Goal: Task Accomplishment & Management: Complete application form

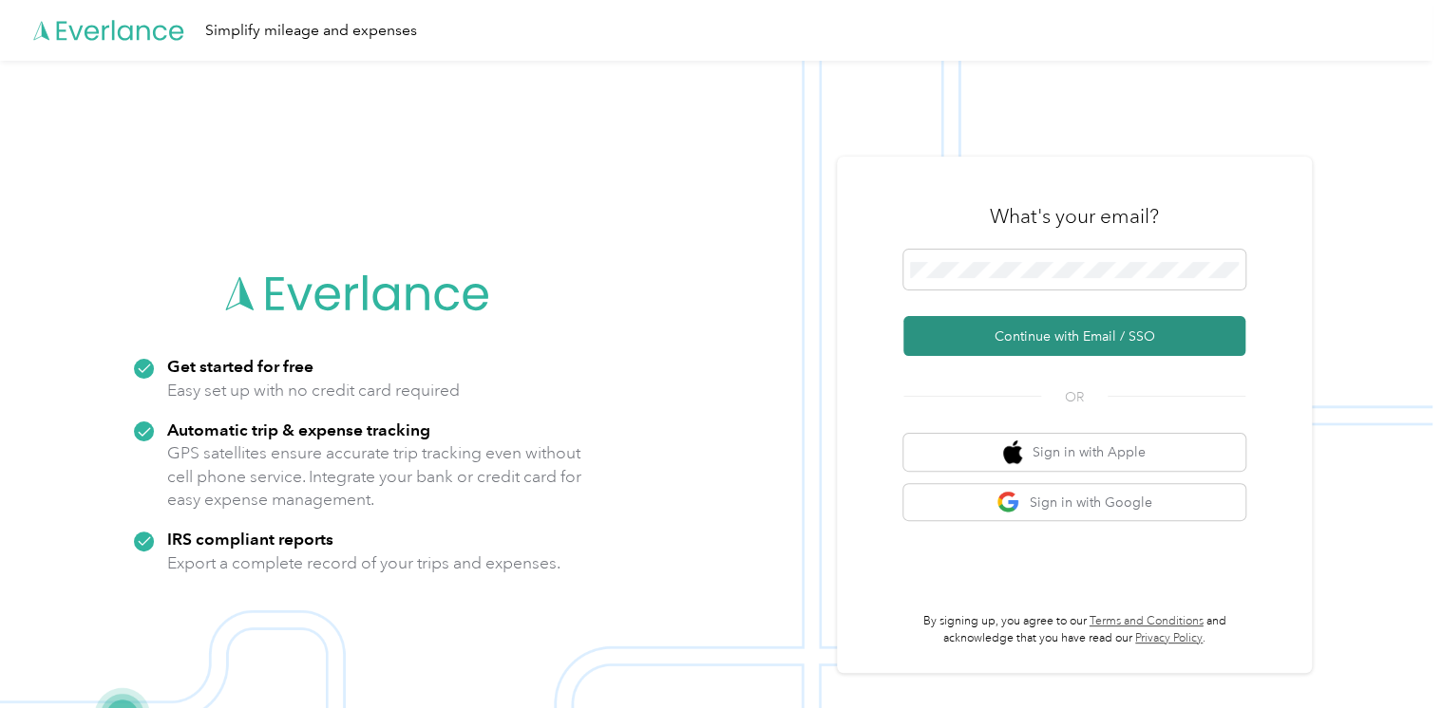
click at [1018, 338] on button "Continue with Email / SSO" at bounding box center [1074, 336] width 342 height 40
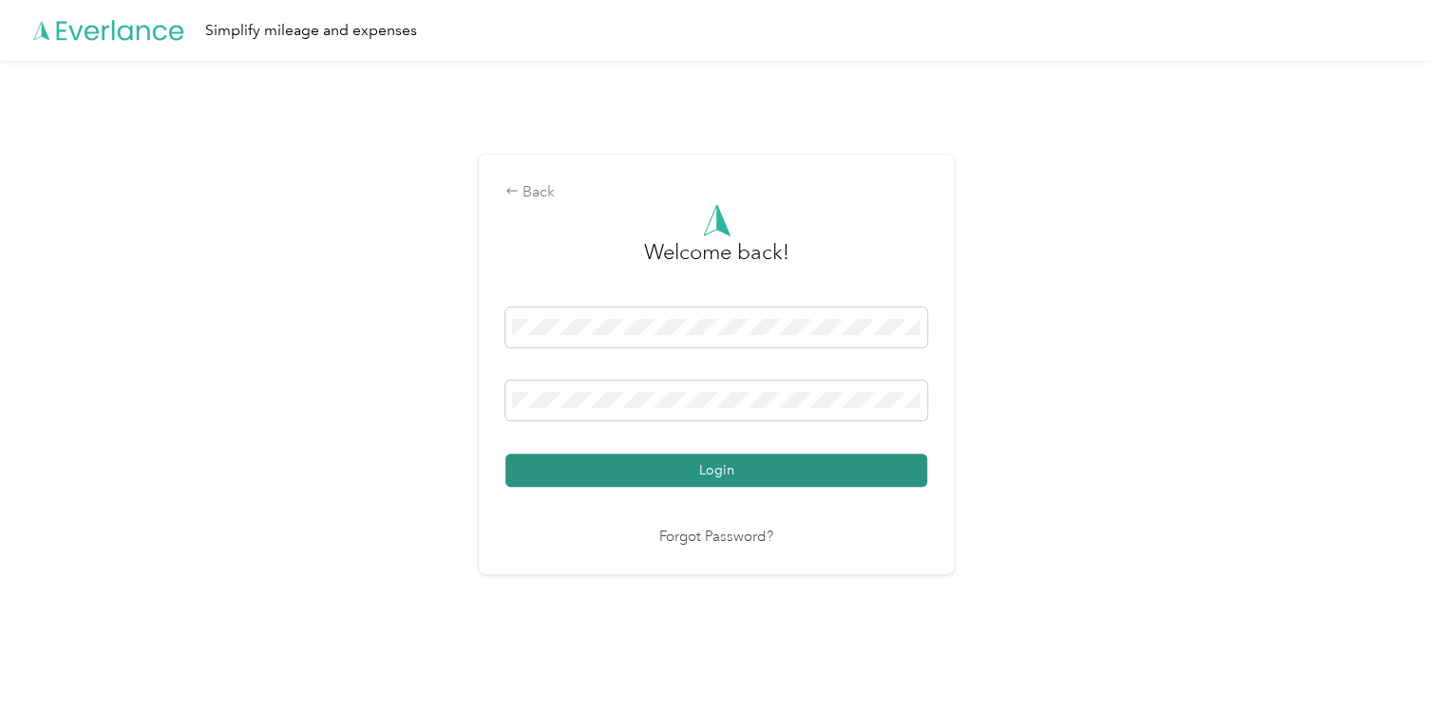
click at [723, 474] on button "Login" at bounding box center [716, 470] width 422 height 33
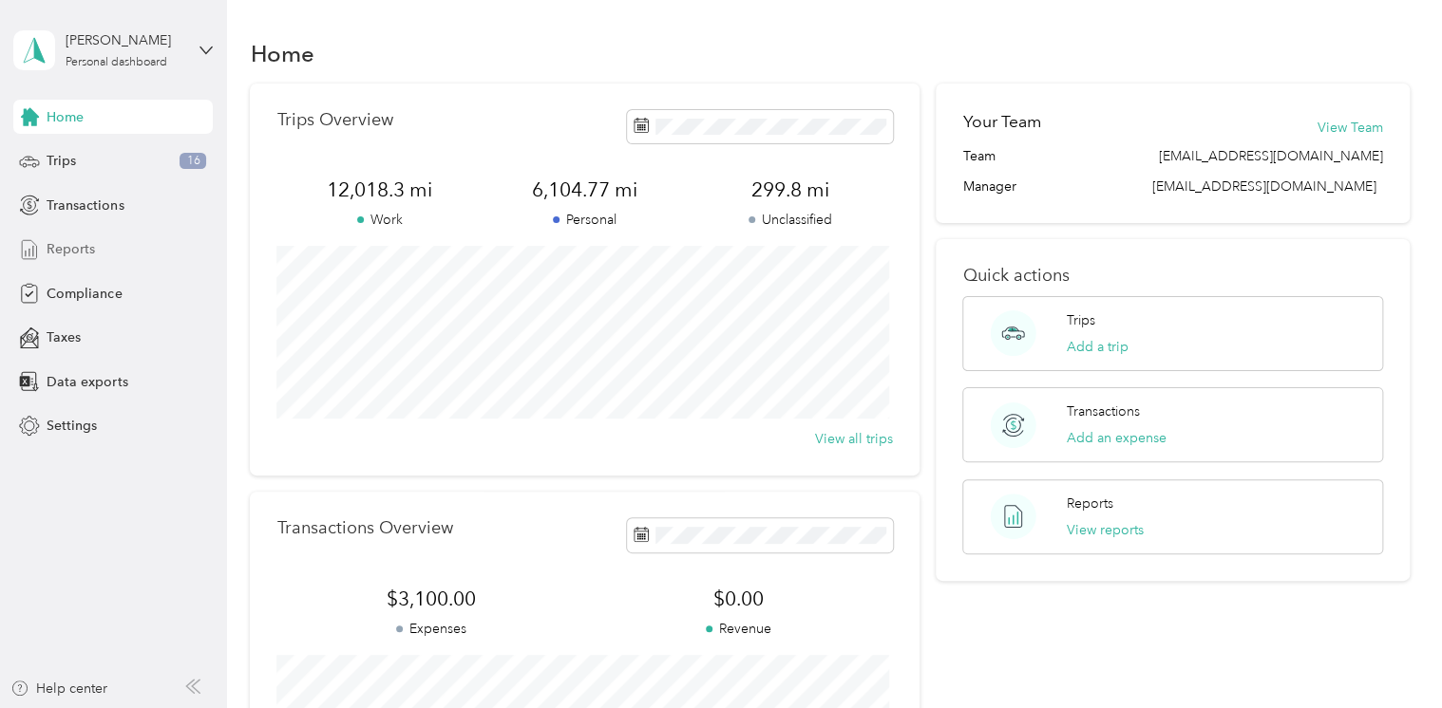
click at [66, 256] on span "Reports" at bounding box center [71, 249] width 48 height 20
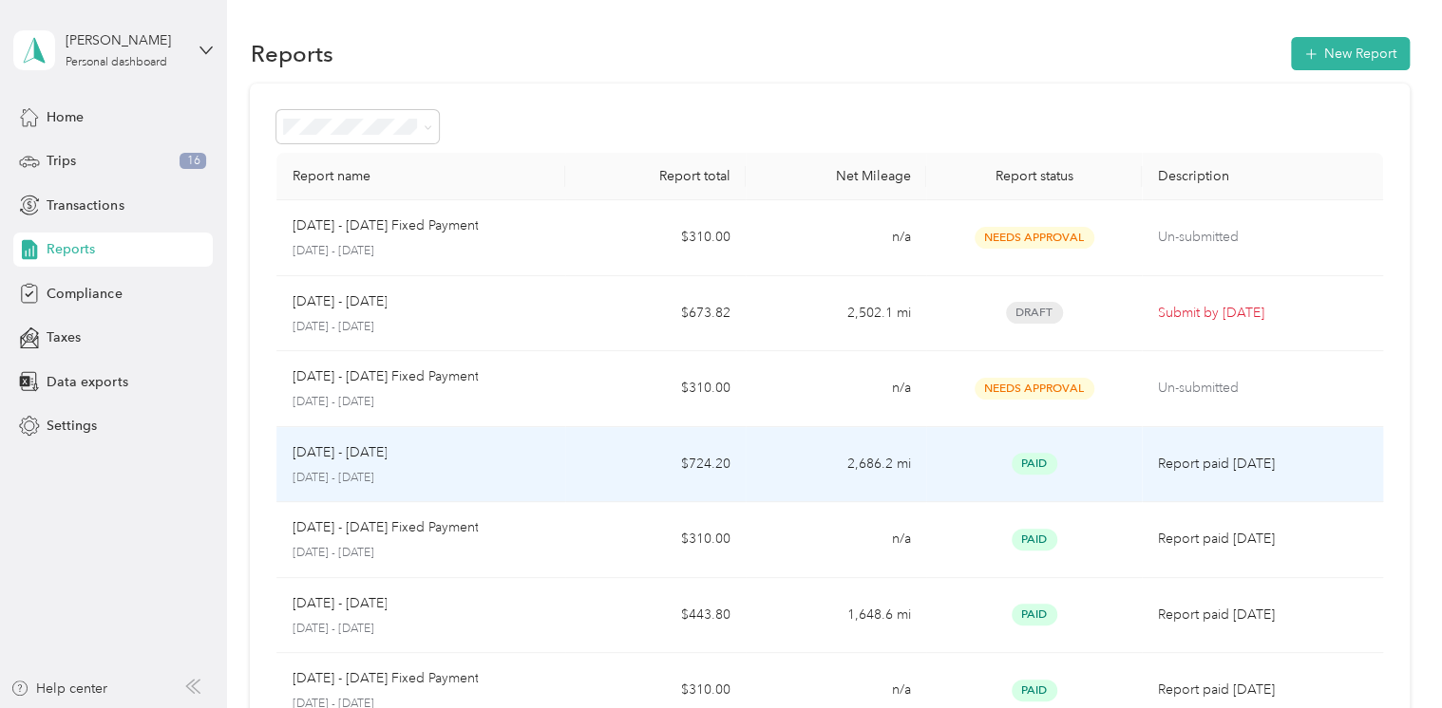
click at [1036, 464] on span "Paid" at bounding box center [1034, 464] width 46 height 22
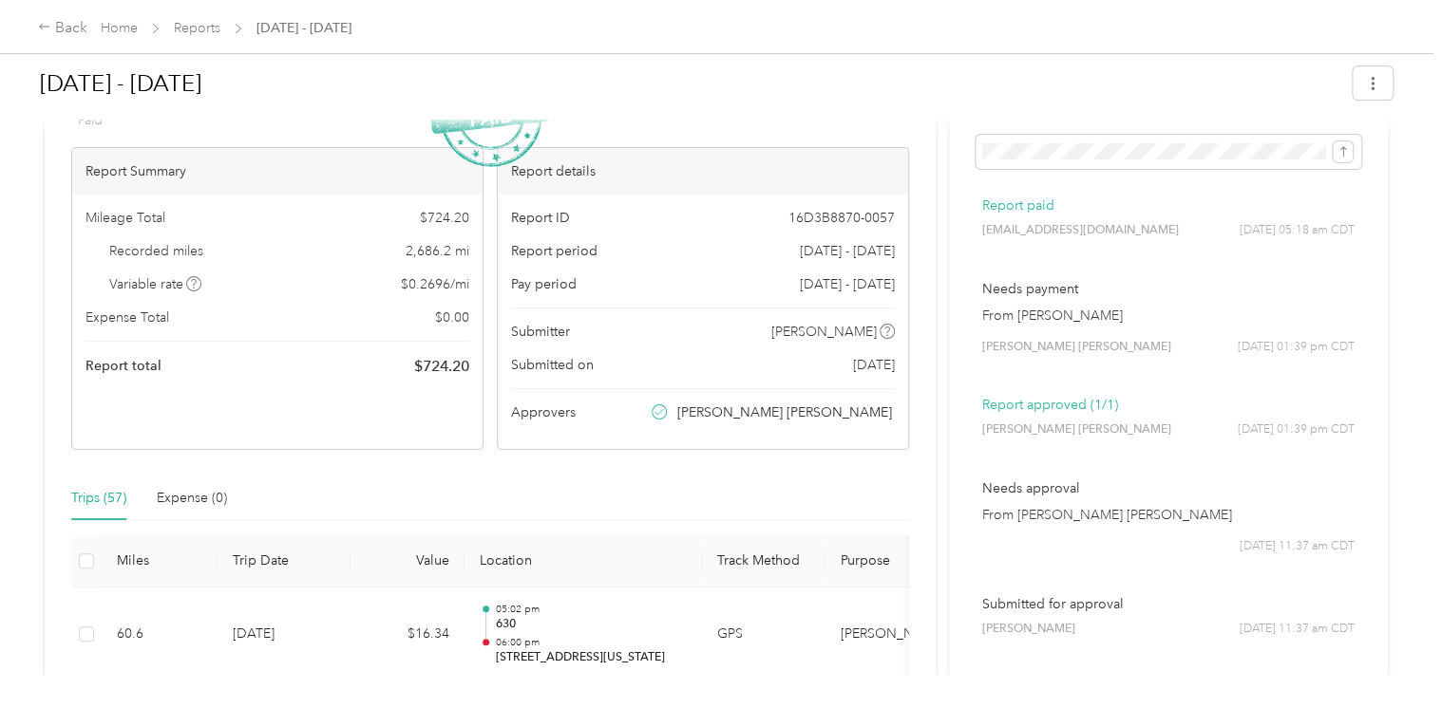
scroll to position [87, 0]
click at [179, 39] on div "Back Home Reports [DATE] - [DATE]" at bounding box center [194, 28] width 313 height 23
click at [185, 35] on link "Reports" at bounding box center [197, 28] width 47 height 16
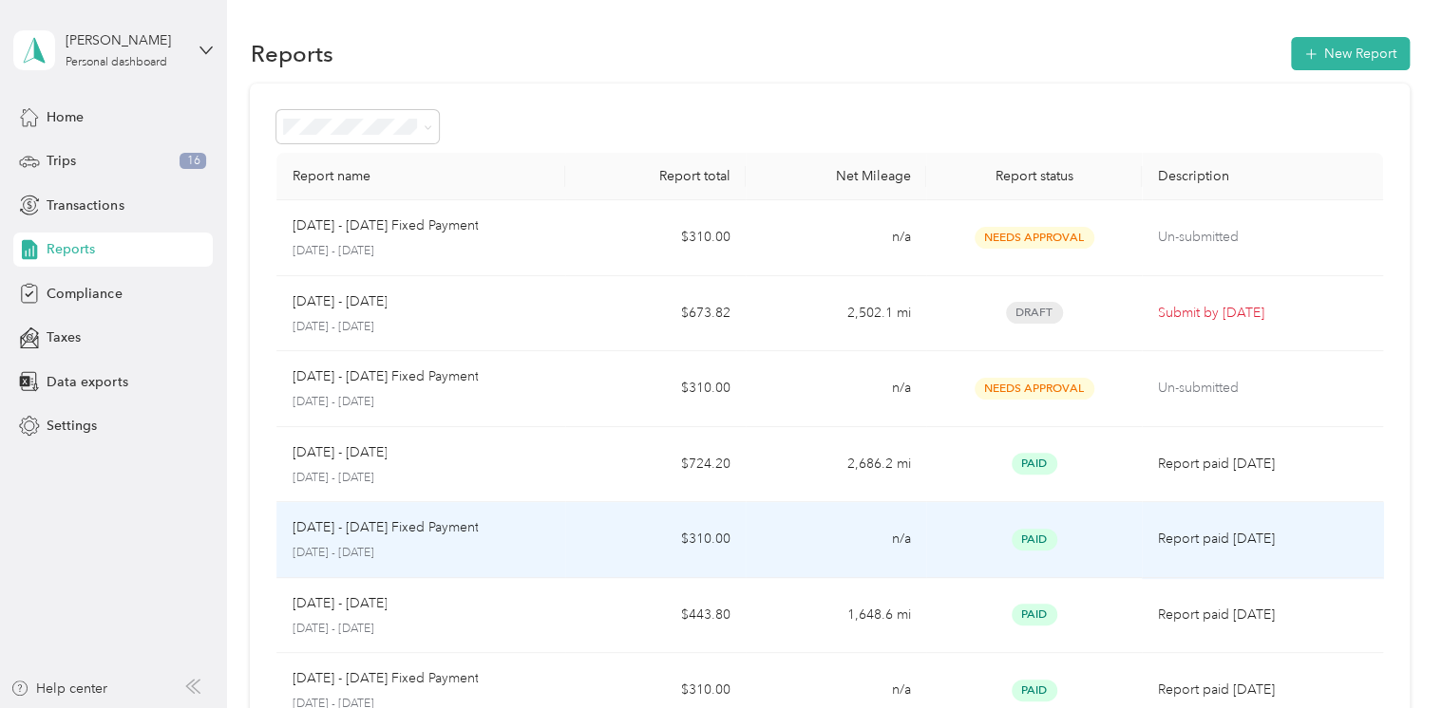
click at [1034, 549] on span "Paid" at bounding box center [1034, 540] width 46 height 22
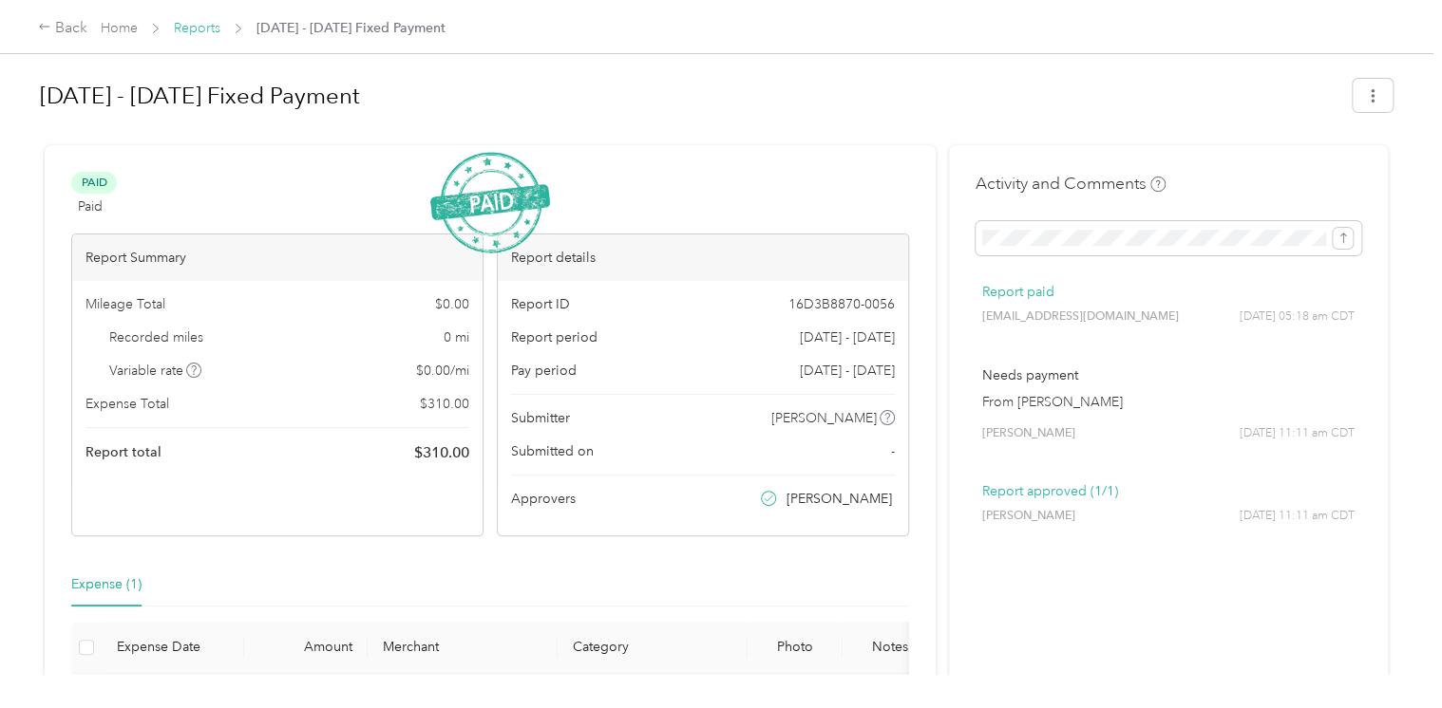
click at [202, 25] on link "Reports" at bounding box center [197, 28] width 47 height 16
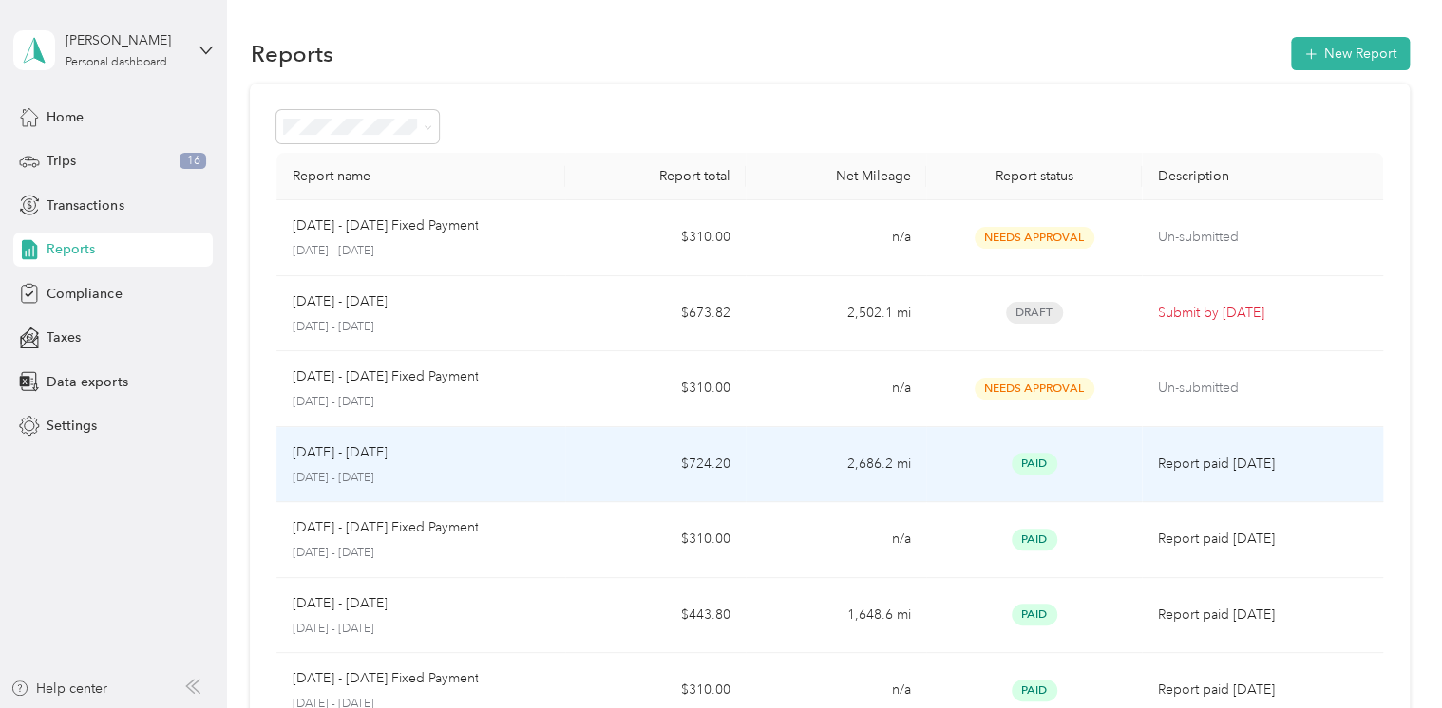
click at [1025, 467] on span "Paid" at bounding box center [1034, 464] width 46 height 22
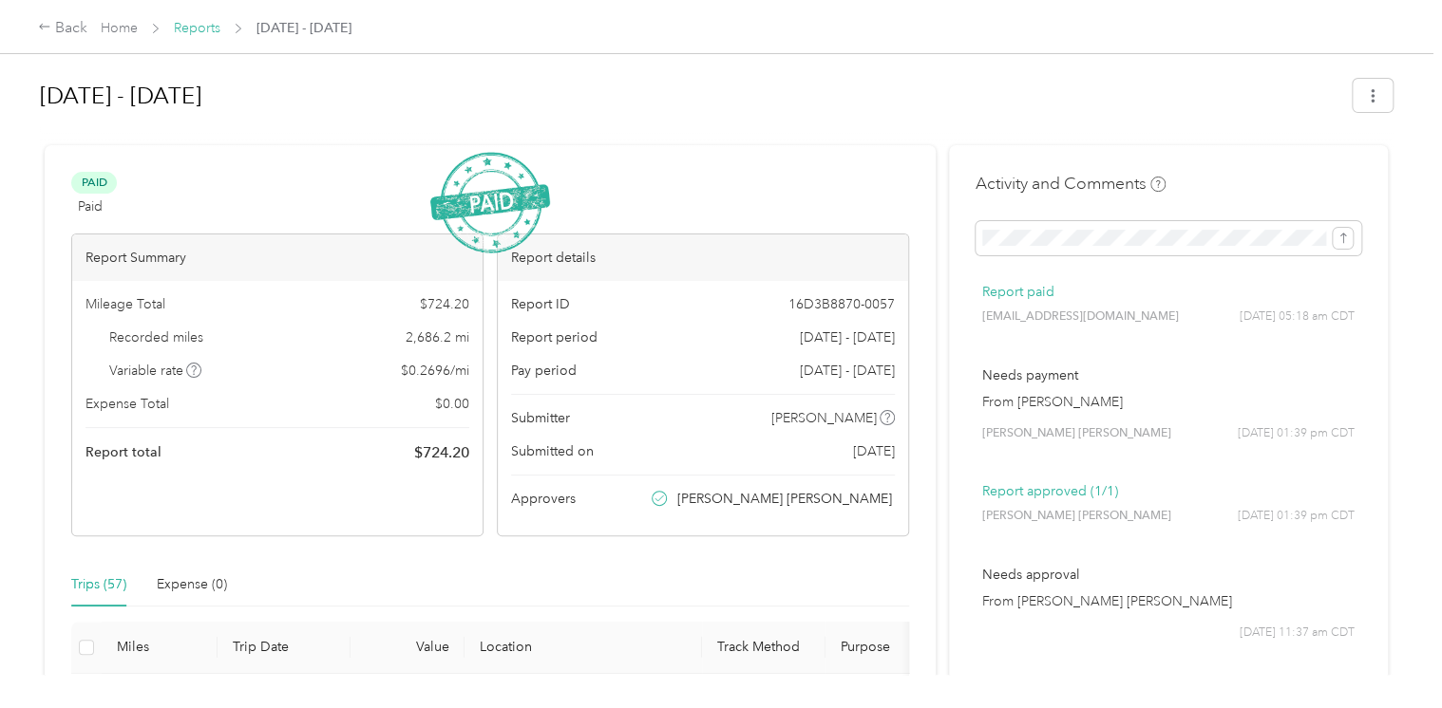
click at [198, 25] on link "Reports" at bounding box center [197, 28] width 47 height 16
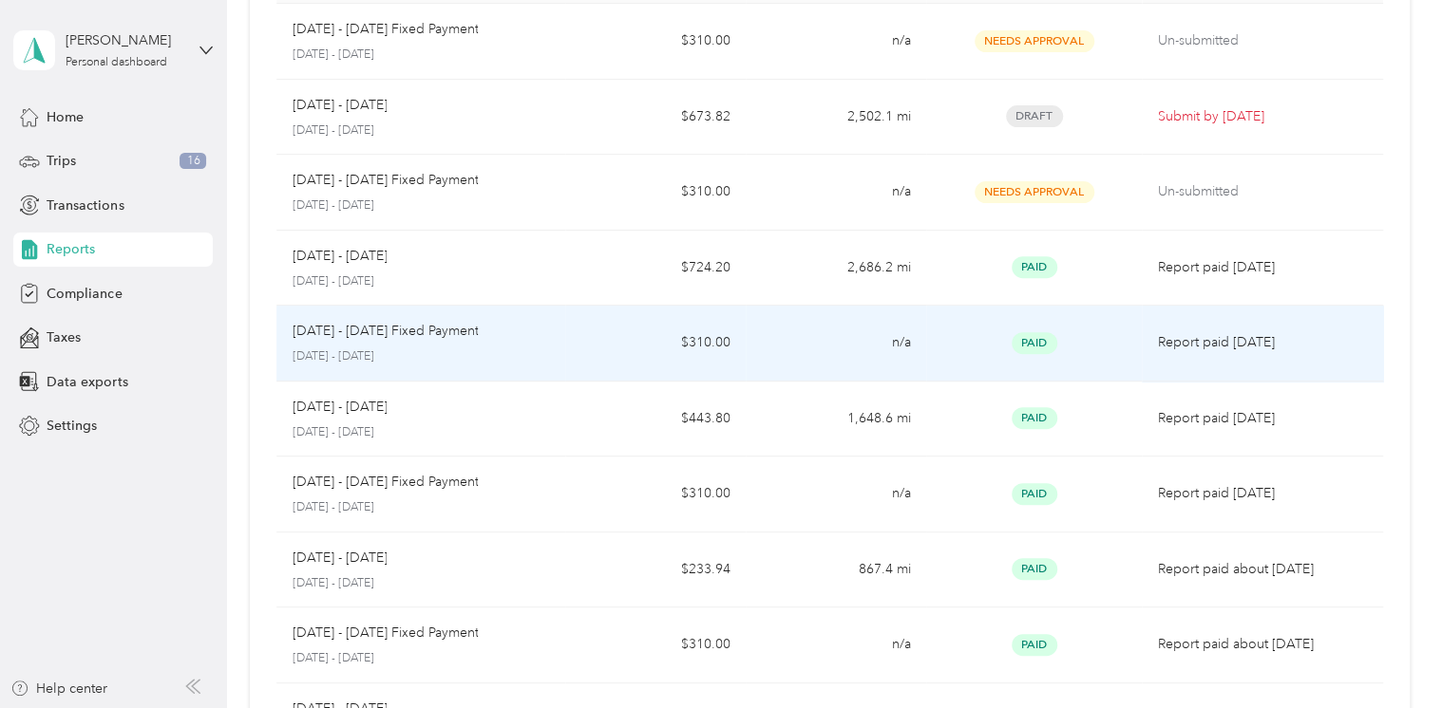
scroll to position [209, 0]
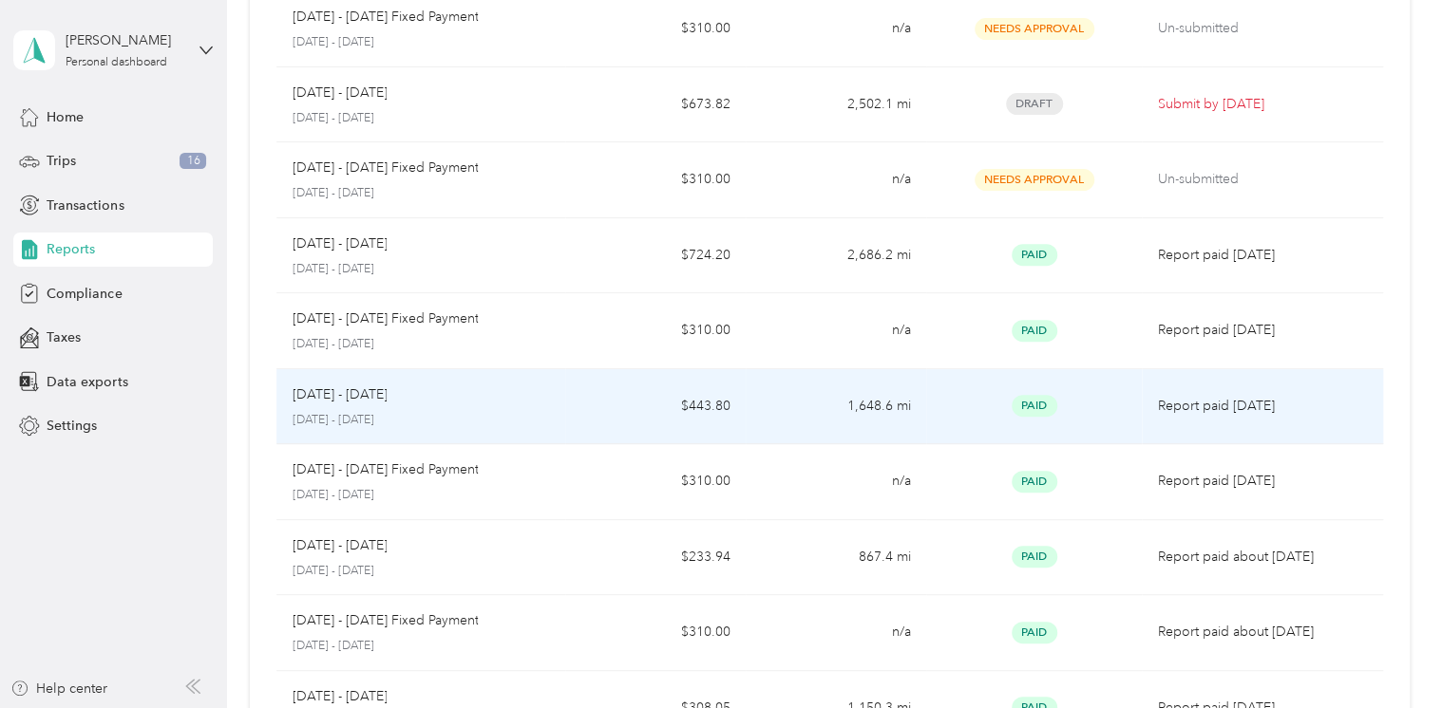
click at [1028, 411] on span "Paid" at bounding box center [1034, 406] width 46 height 22
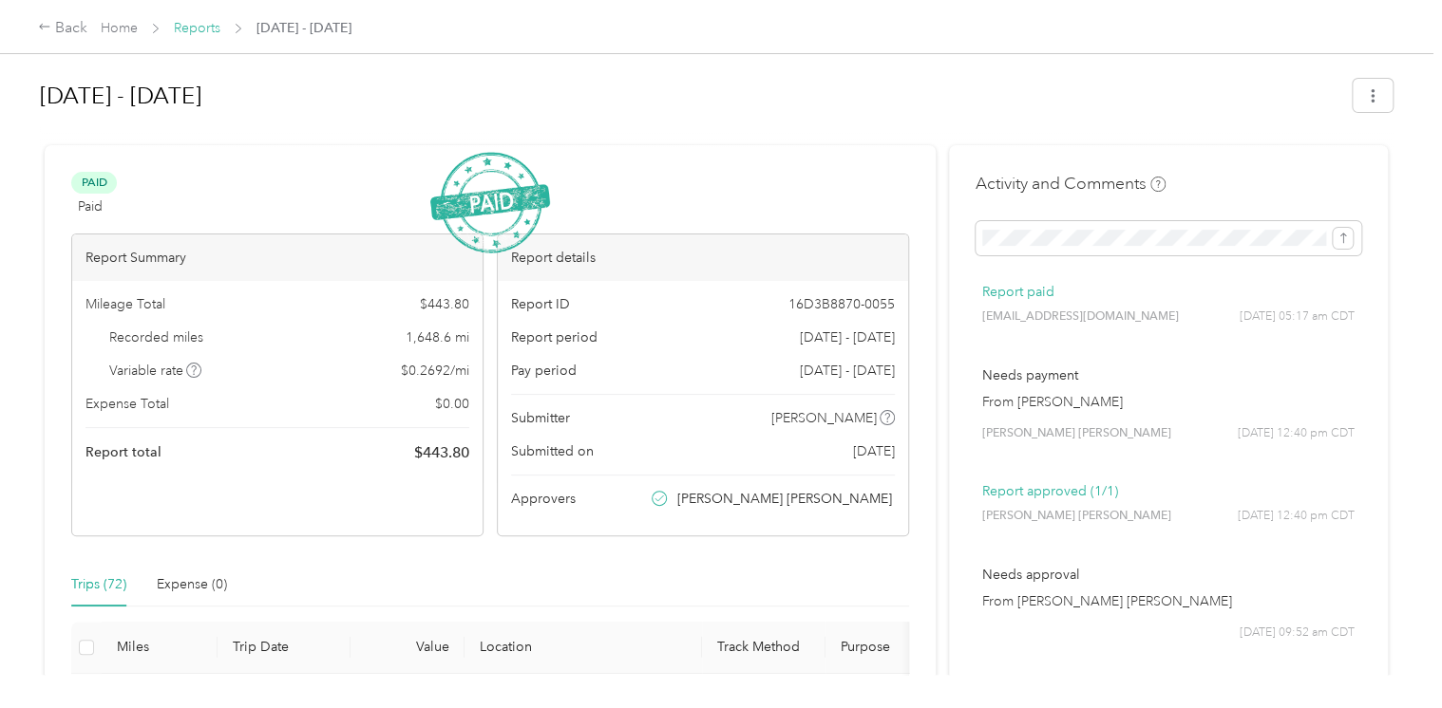
click at [194, 27] on link "Reports" at bounding box center [197, 28] width 47 height 16
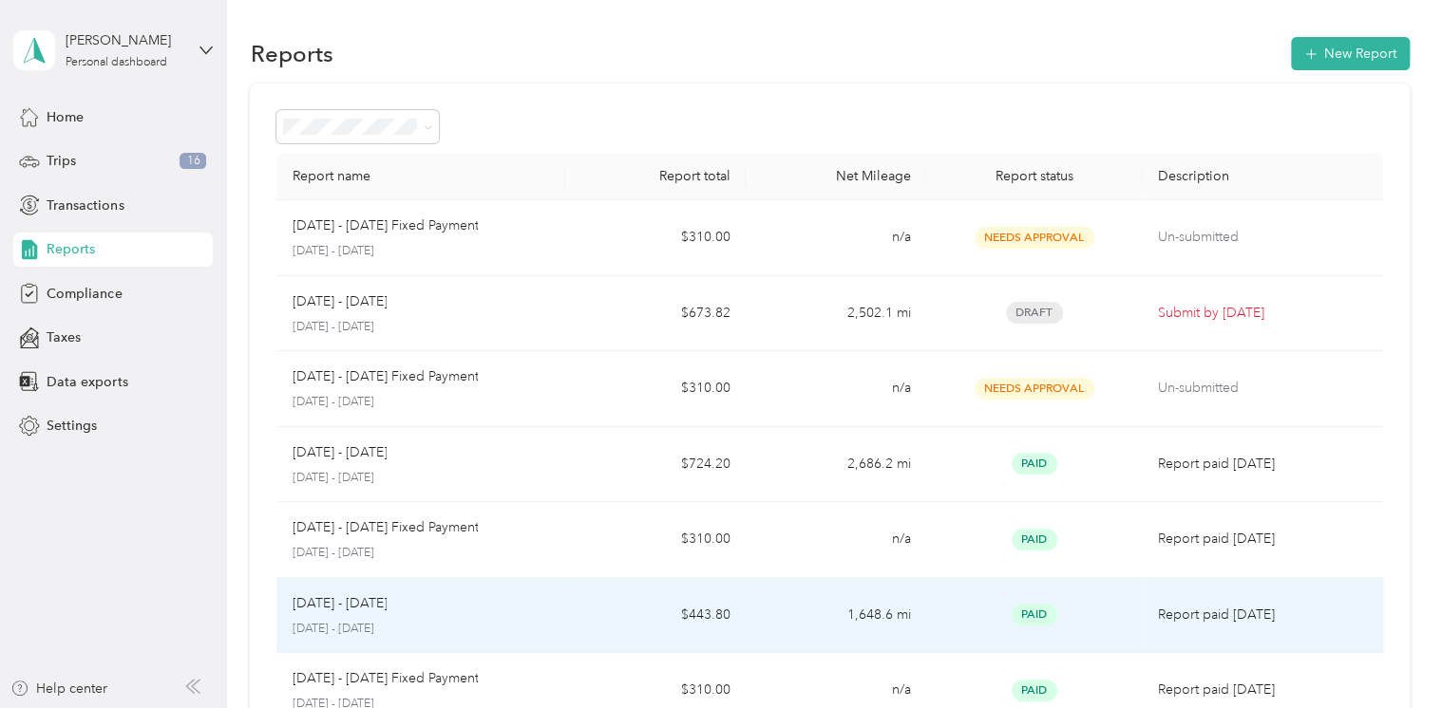
click at [1028, 617] on span "Paid" at bounding box center [1034, 615] width 46 height 22
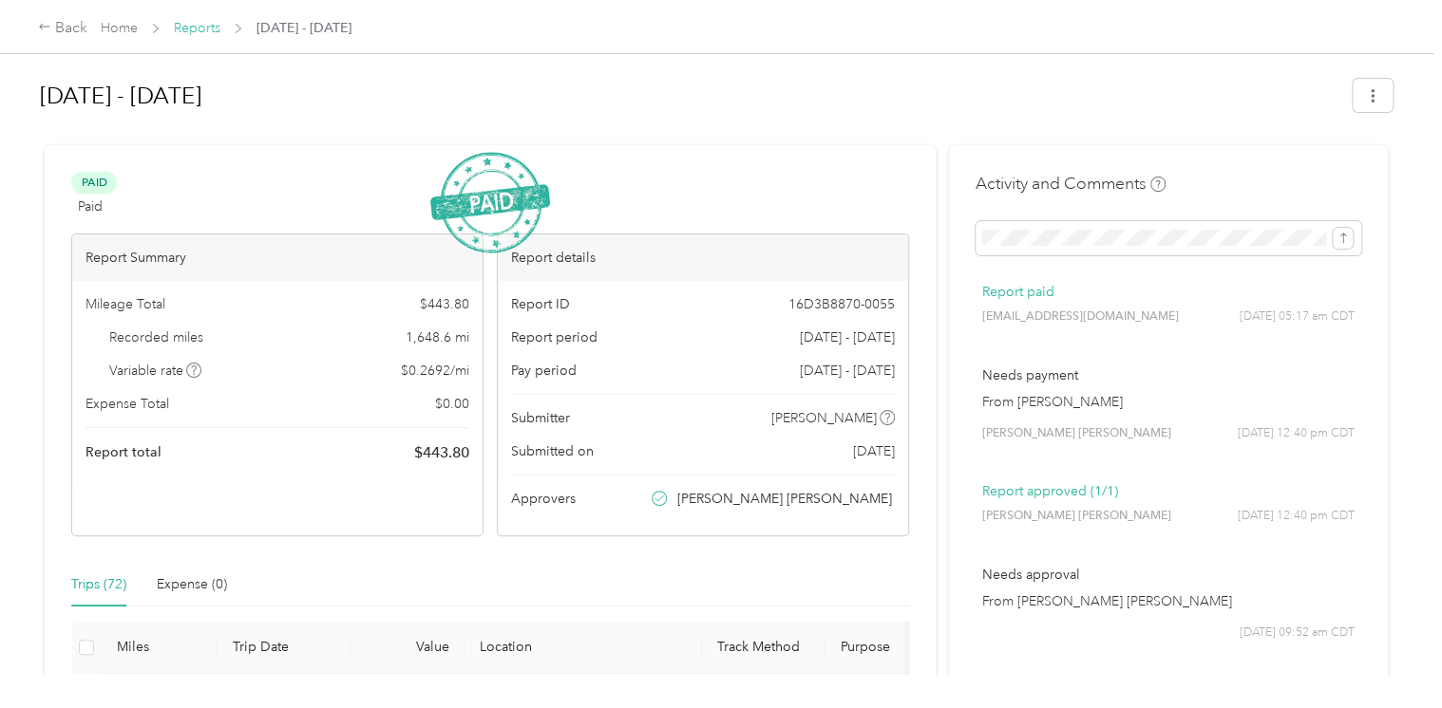
click at [203, 25] on link "Reports" at bounding box center [197, 28] width 47 height 16
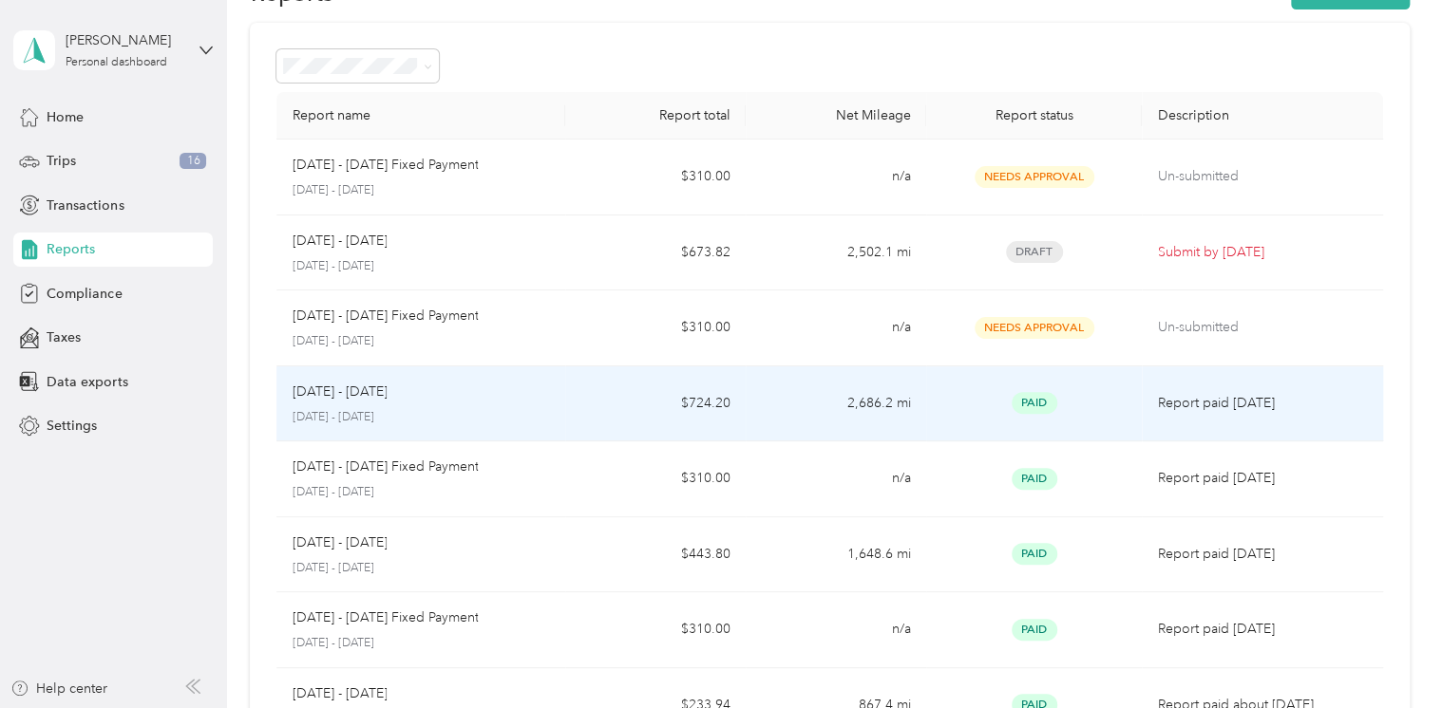
scroll to position [60, 0]
click at [1028, 402] on span "Paid" at bounding box center [1034, 404] width 46 height 22
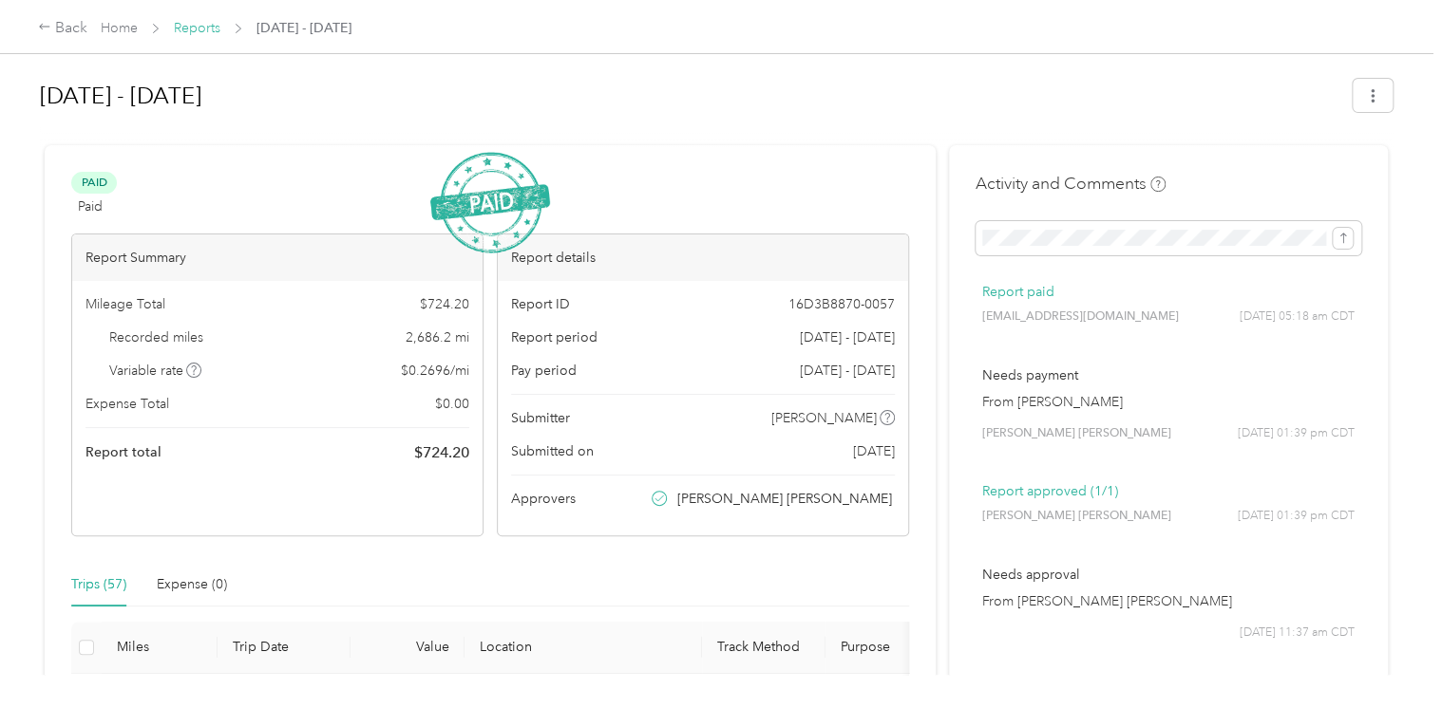
click at [205, 21] on link "Reports" at bounding box center [197, 28] width 47 height 16
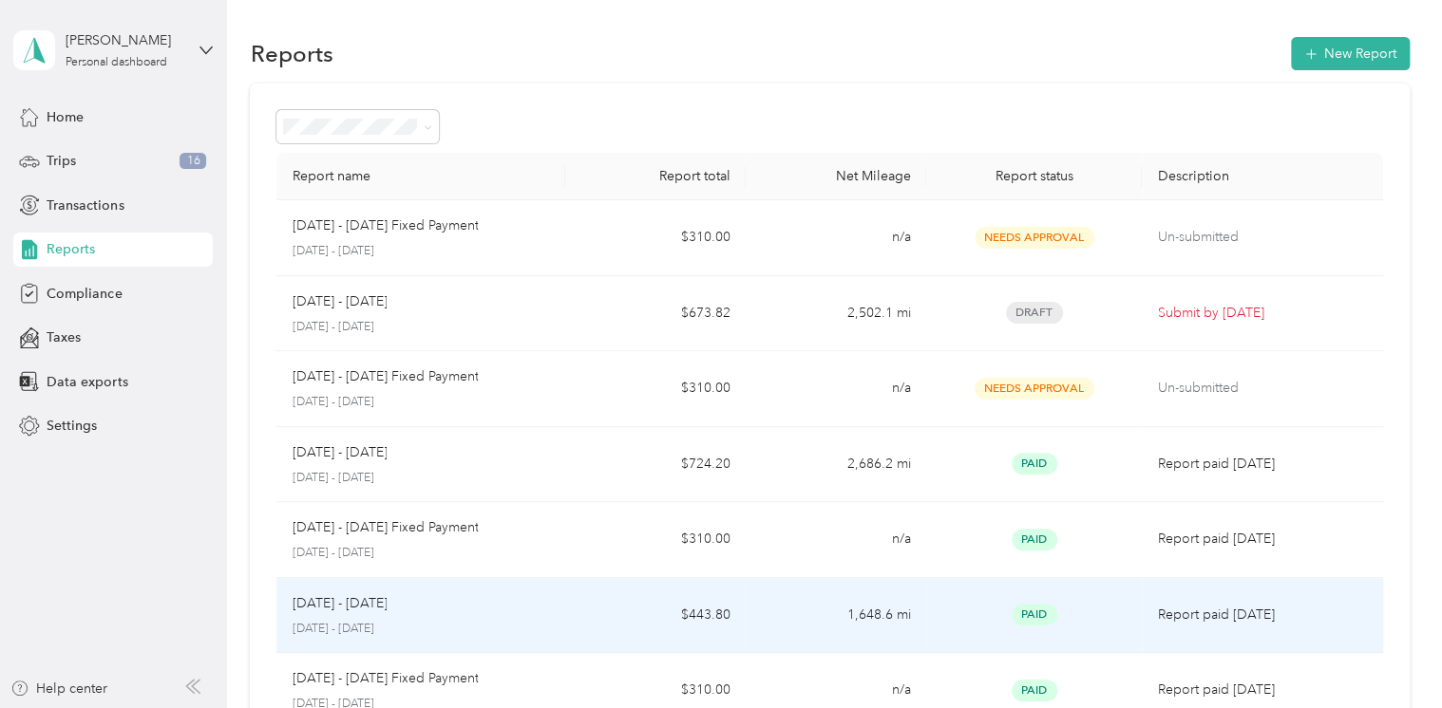
click at [1025, 618] on span "Paid" at bounding box center [1034, 615] width 46 height 22
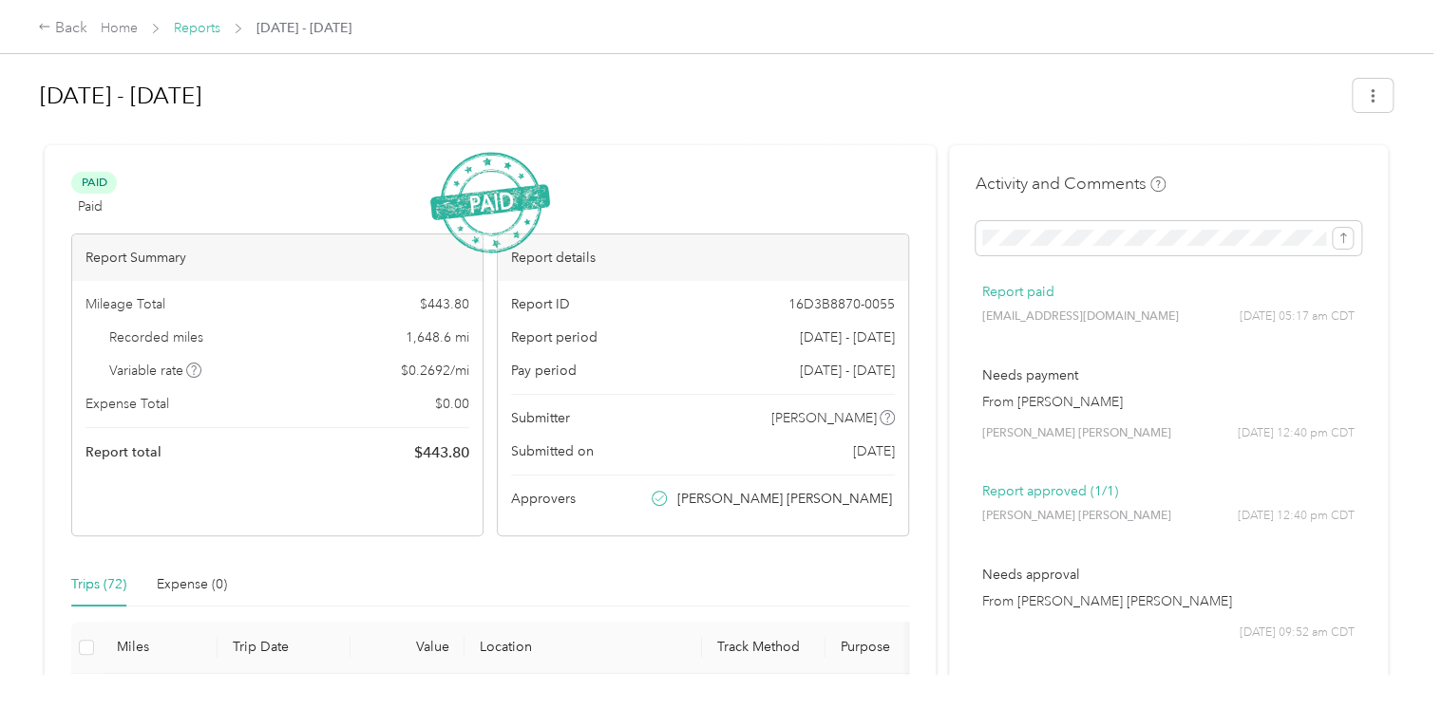
click at [200, 33] on link "Reports" at bounding box center [197, 28] width 47 height 16
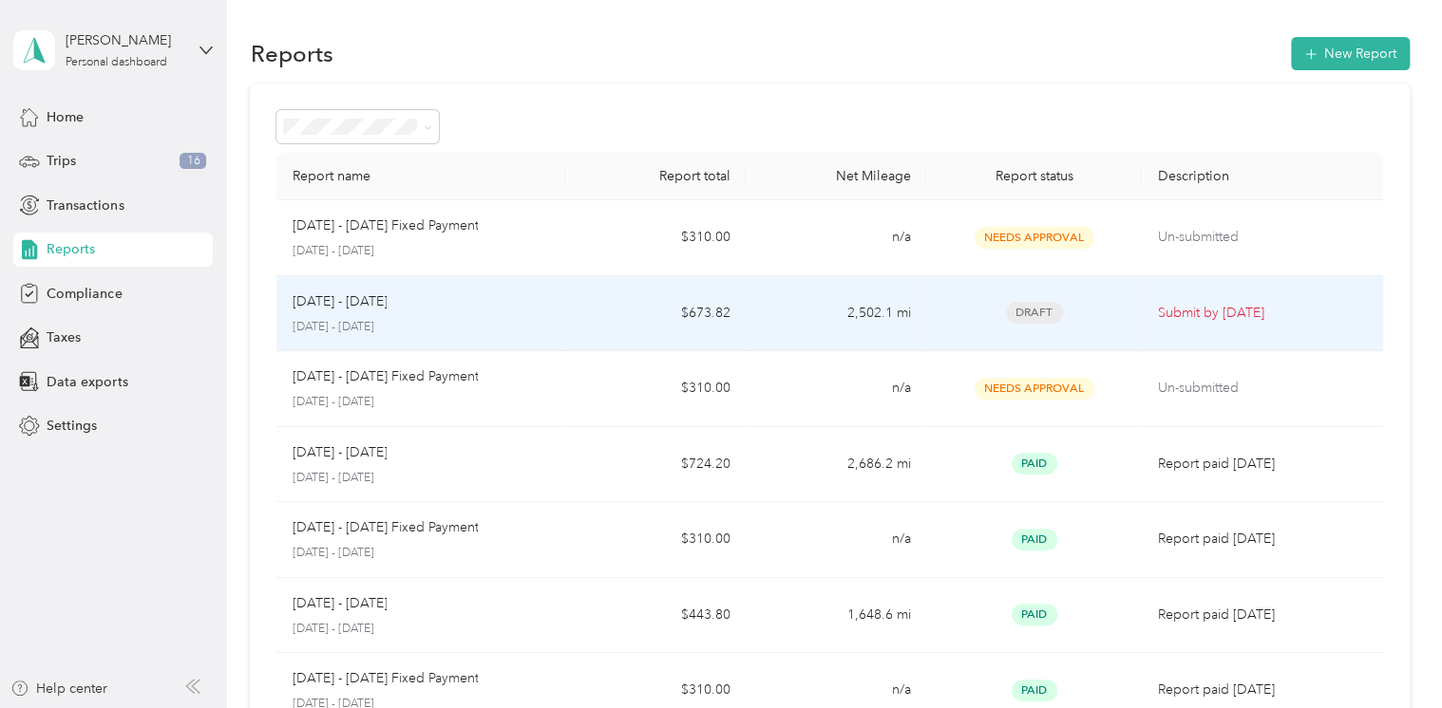
click at [1031, 311] on span "Draft" at bounding box center [1034, 313] width 57 height 22
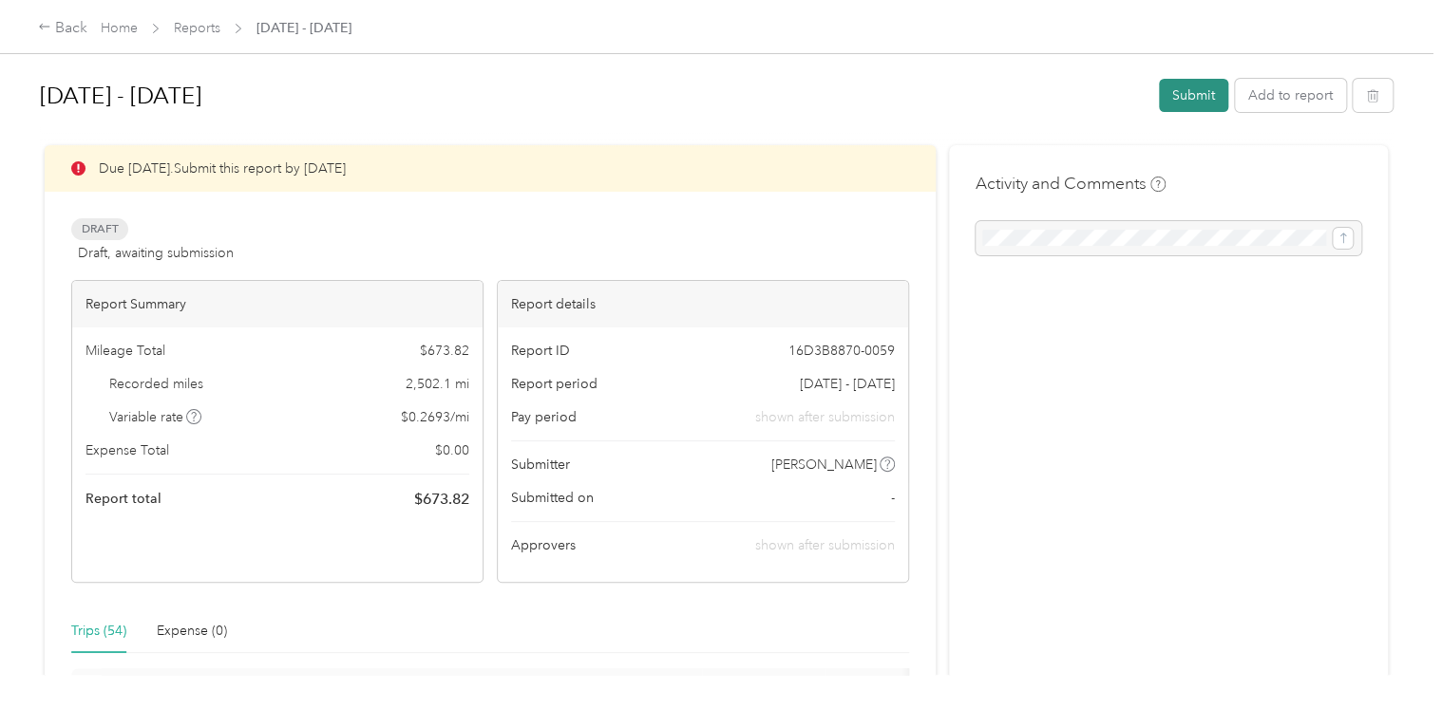
click at [1198, 99] on button "Submit" at bounding box center [1193, 95] width 69 height 33
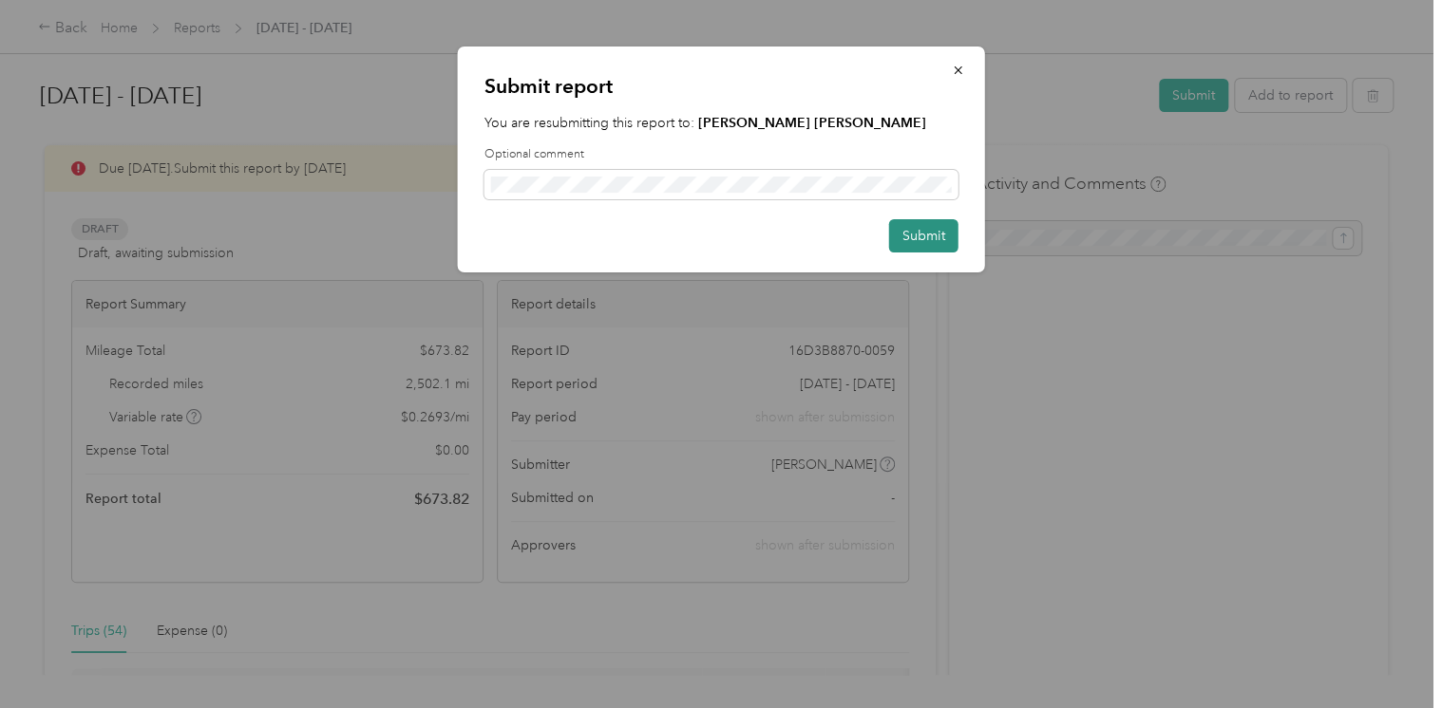
click at [934, 236] on button "Submit" at bounding box center [923, 235] width 69 height 33
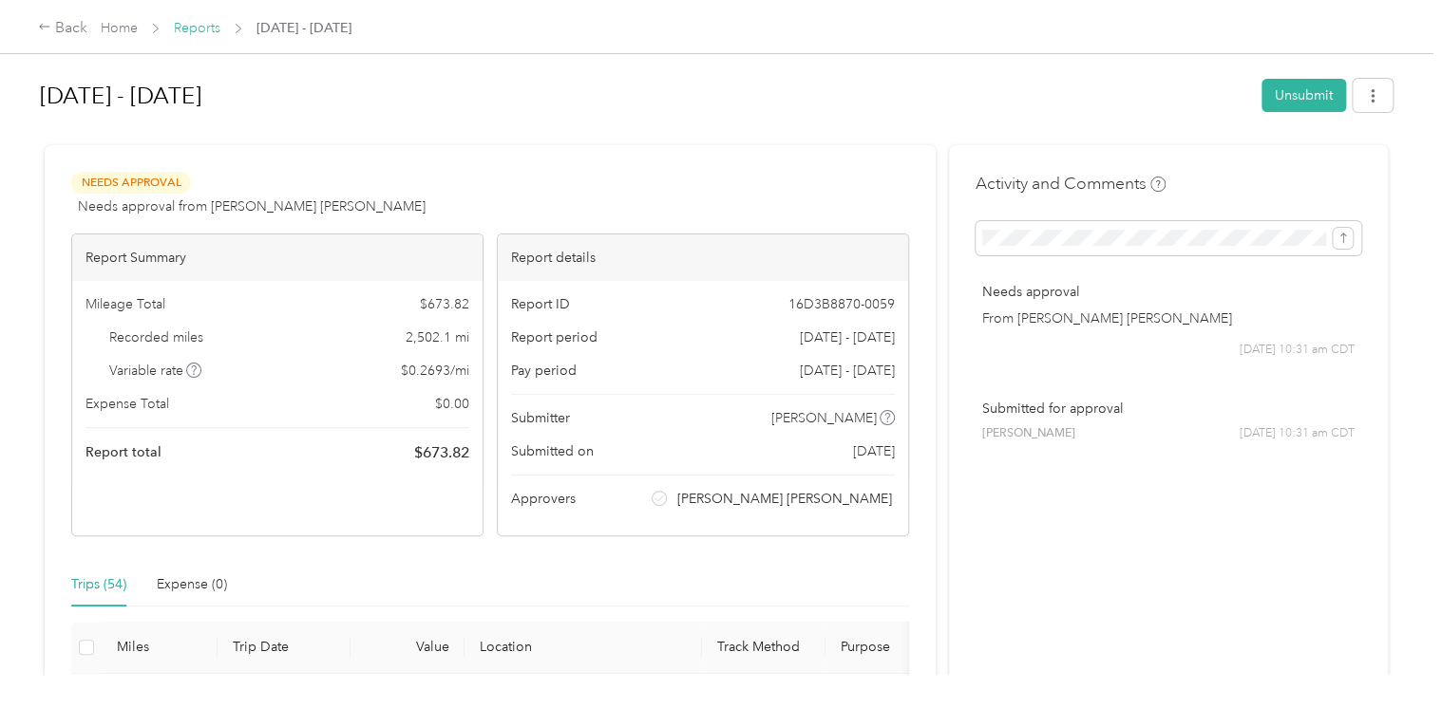
click at [192, 34] on link "Reports" at bounding box center [197, 28] width 47 height 16
